Goal: Task Accomplishment & Management: Complete application form

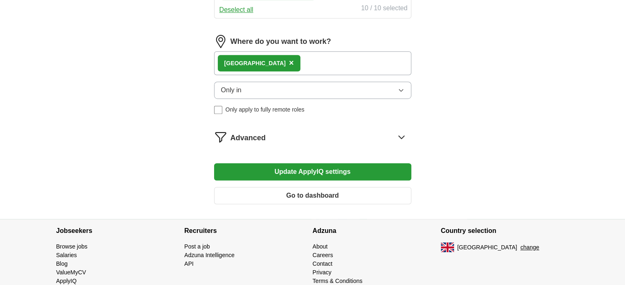
scroll to position [527, 0]
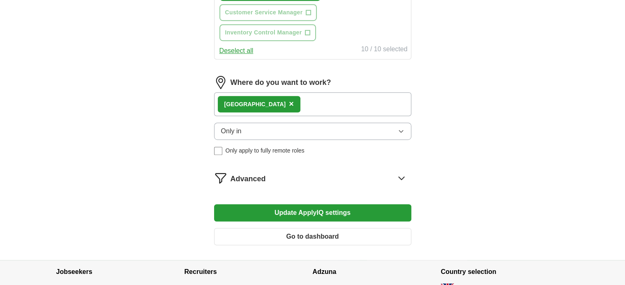
click at [402, 177] on icon at bounding box center [400, 178] width 5 height 3
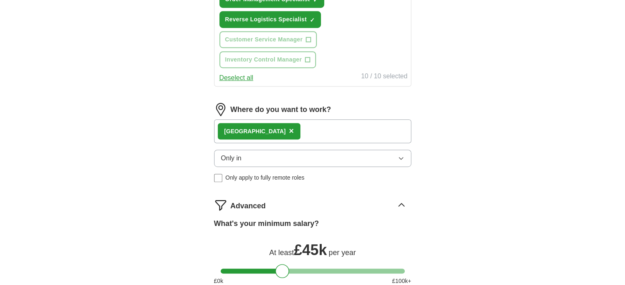
scroll to position [486, 0]
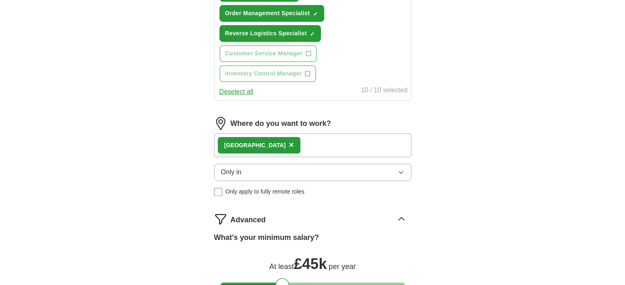
click at [246, 164] on button "Only in" at bounding box center [312, 172] width 197 height 17
click at [289, 140] on span "×" at bounding box center [291, 144] width 5 height 9
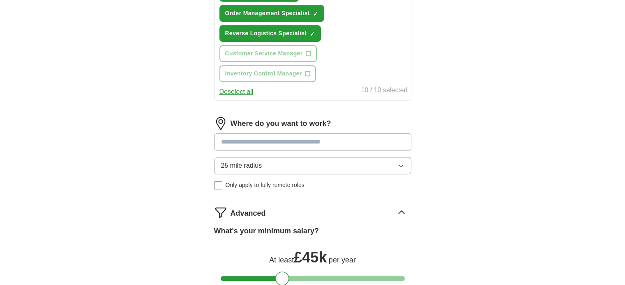
click at [245, 133] on input at bounding box center [312, 141] width 197 height 17
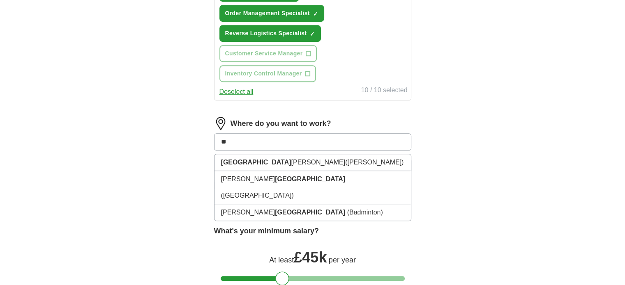
type input "*"
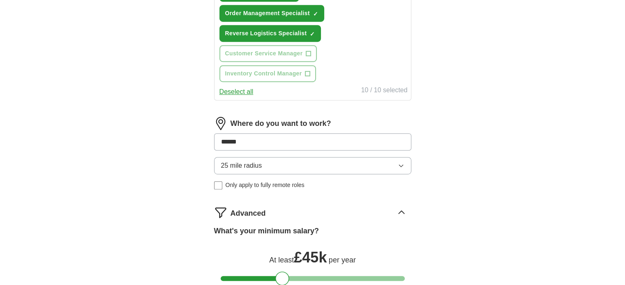
type input "******"
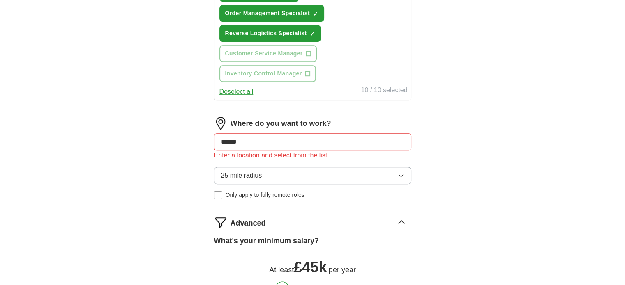
click at [217, 167] on div "25 mile radius Only apply to fully remote roles" at bounding box center [312, 183] width 197 height 32
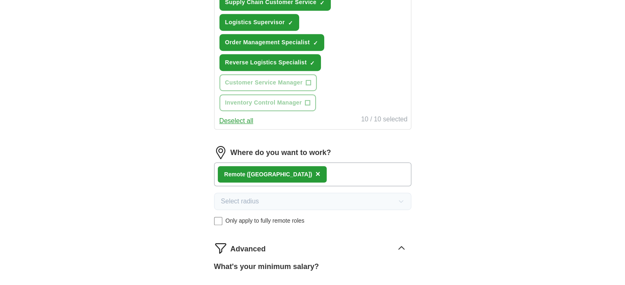
scroll to position [568, 0]
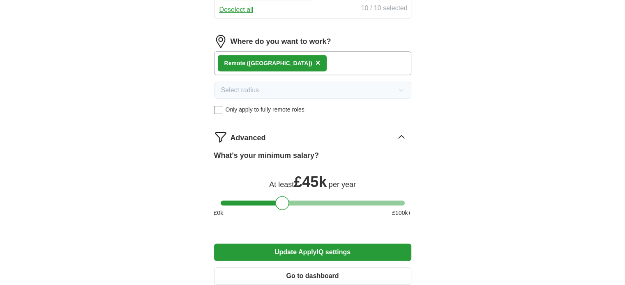
click at [313, 244] on button "Update ApplyIQ settings" at bounding box center [312, 252] width 197 height 17
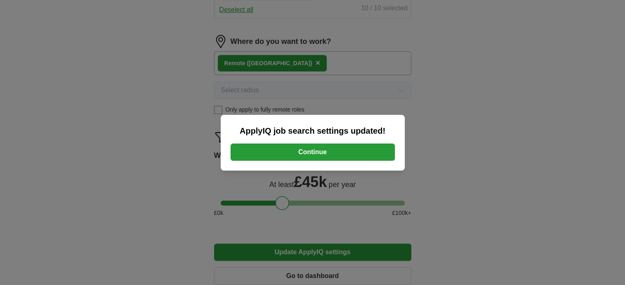
click at [317, 158] on button "Continue" at bounding box center [312, 152] width 164 height 17
